Goal: Book appointment/travel/reservation

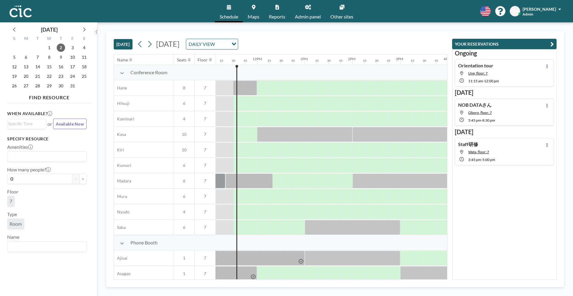
scroll to position [0, 537]
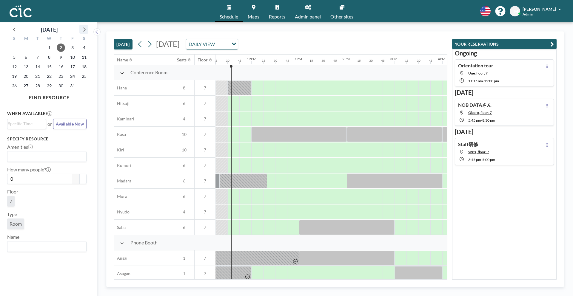
click at [86, 32] on icon at bounding box center [84, 29] width 8 height 8
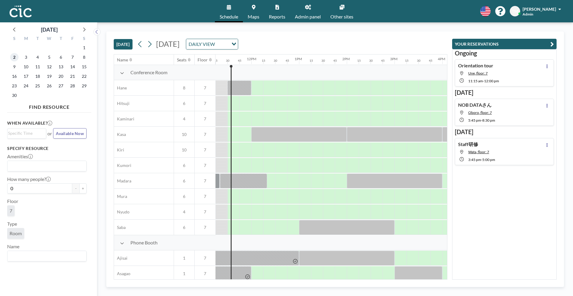
click at [16, 59] on span "2" at bounding box center [14, 57] width 8 height 8
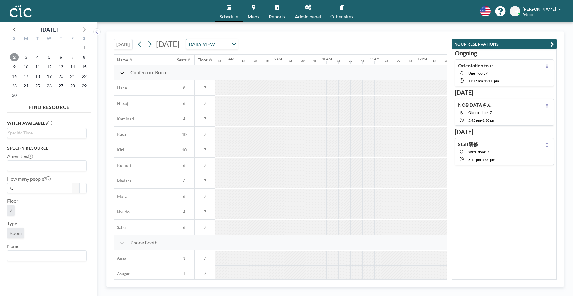
scroll to position [0, 370]
click at [82, 48] on span "1" at bounding box center [84, 48] width 8 height 8
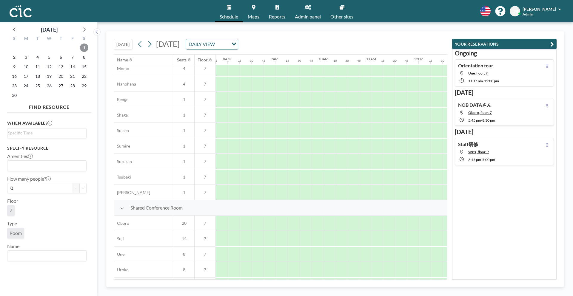
scroll to position [343, 370]
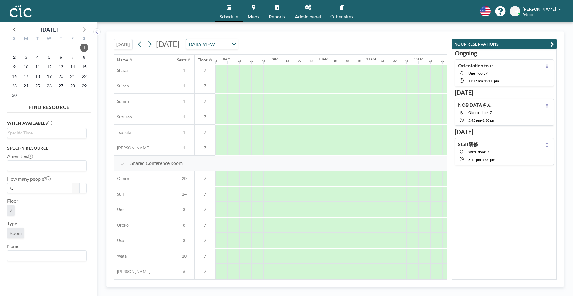
click at [16, 34] on div "S M T W T F S 26 27 28 29 30 31 1 2 3 4 5 6 7 8 9 10 11 12 13 14 15 16 17 18 19…" at bounding box center [49, 68] width 84 height 68
click at [14, 32] on icon at bounding box center [15, 29] width 8 height 8
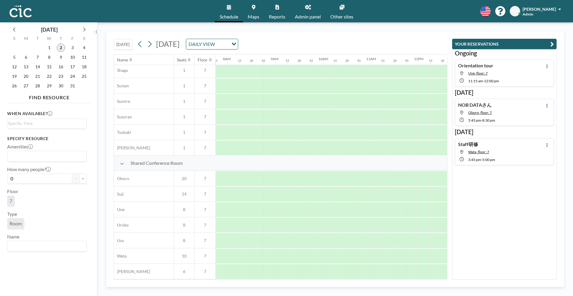
click at [59, 47] on span "2" at bounding box center [61, 48] width 8 height 8
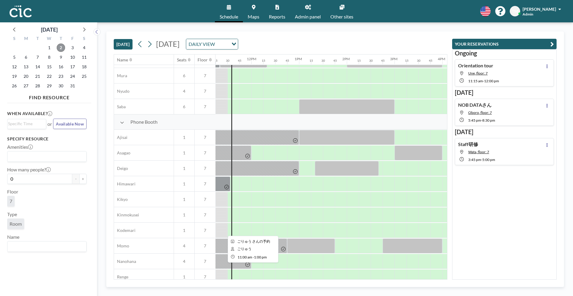
scroll to position [343, 537]
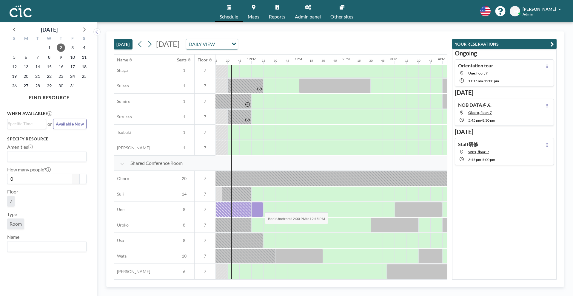
click at [260, 208] on div at bounding box center [257, 209] width 12 height 15
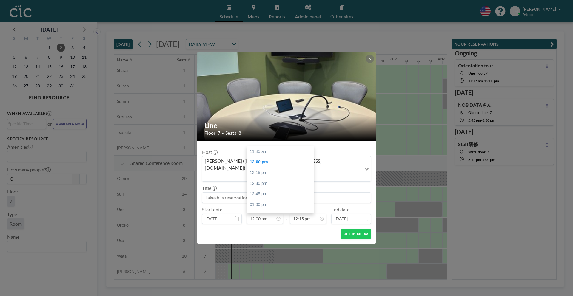
scroll to position [11, 0]
click at [334, 158] on div "Host [PERSON_NAME] ([PERSON_NAME][EMAIL_ADDRESS][DOMAIN_NAME]) Loading..." at bounding box center [286, 165] width 169 height 33
click at [260, 214] on input "12:00 pm" at bounding box center [265, 219] width 37 height 10
click at [260, 168] on div "12:30 pm" at bounding box center [280, 173] width 67 height 11
type input "12:30 pm"
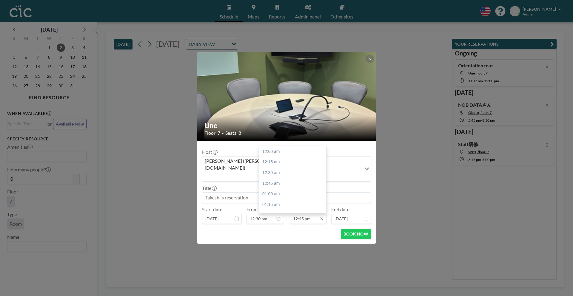
scroll to position [542, 0]
click at [306, 214] on input "12:45 pm" at bounding box center [308, 219] width 37 height 10
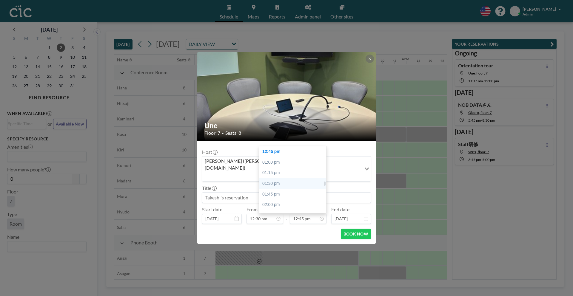
click at [283, 179] on div "01:30 pm" at bounding box center [292, 183] width 67 height 11
type input "01:30 pm"
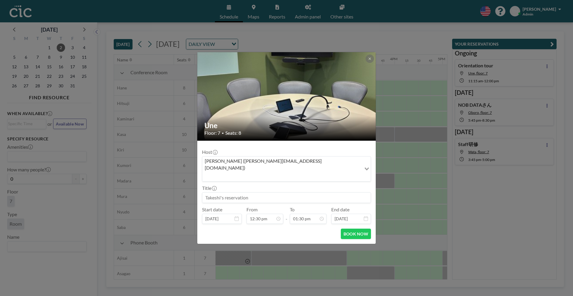
click at [220, 193] on input at bounding box center [286, 198] width 168 height 10
click at [295, 232] on div "BOOK NOW" at bounding box center [286, 234] width 169 height 10
click at [352, 229] on button "BOOK NOW" at bounding box center [356, 234] width 30 height 10
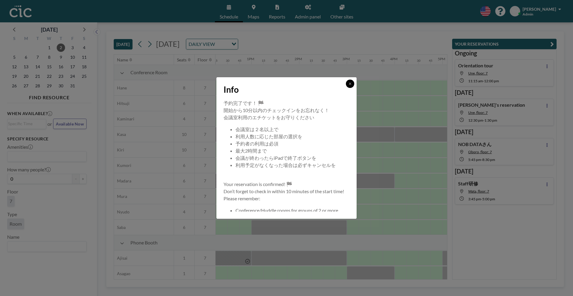
click at [347, 85] on button at bounding box center [350, 84] width 8 height 8
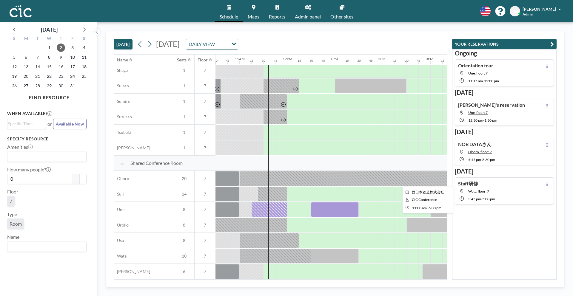
scroll to position [343, 517]
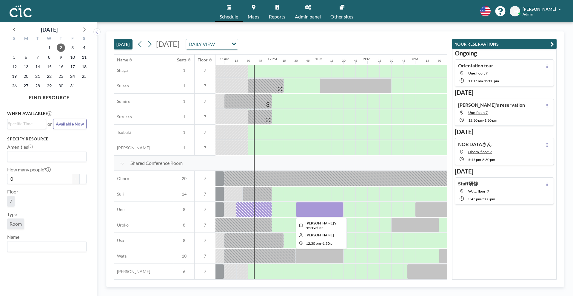
click at [309, 208] on div at bounding box center [320, 209] width 48 height 15
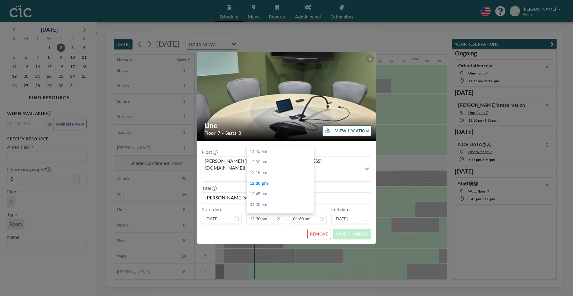
scroll to position [32, 0]
click at [265, 215] on input "12:30 pm" at bounding box center [265, 219] width 37 height 10
click at [263, 189] on div "01:30 pm" at bounding box center [280, 194] width 67 height 11
type input "01:30 pm"
type input "01:45 pm"
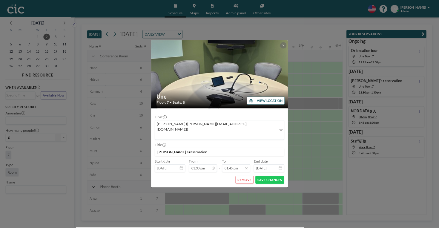
scroll to position [584, 0]
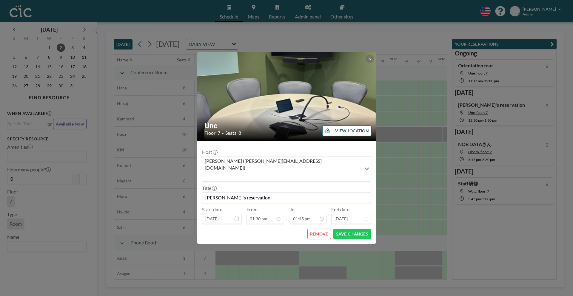
click at [318, 229] on button "REMOVE" at bounding box center [319, 234] width 24 height 10
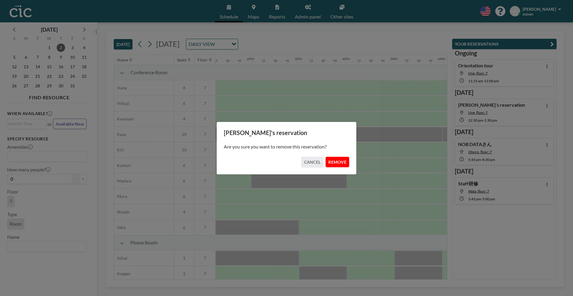
click at [332, 164] on button "REMOVE" at bounding box center [338, 162] width 24 height 10
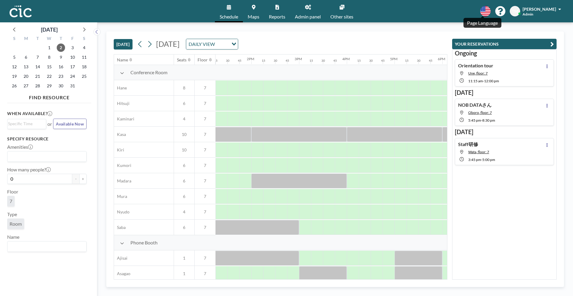
click at [482, 12] on icon at bounding box center [485, 11] width 10 height 10
click at [480, 44] on li "日本語" at bounding box center [488, 40] width 31 height 8
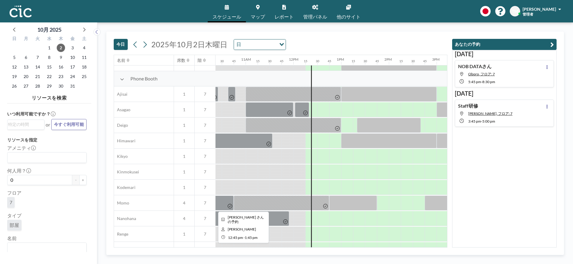
scroll to position [165, 475]
